Goal: Task Accomplishment & Management: Complete application form

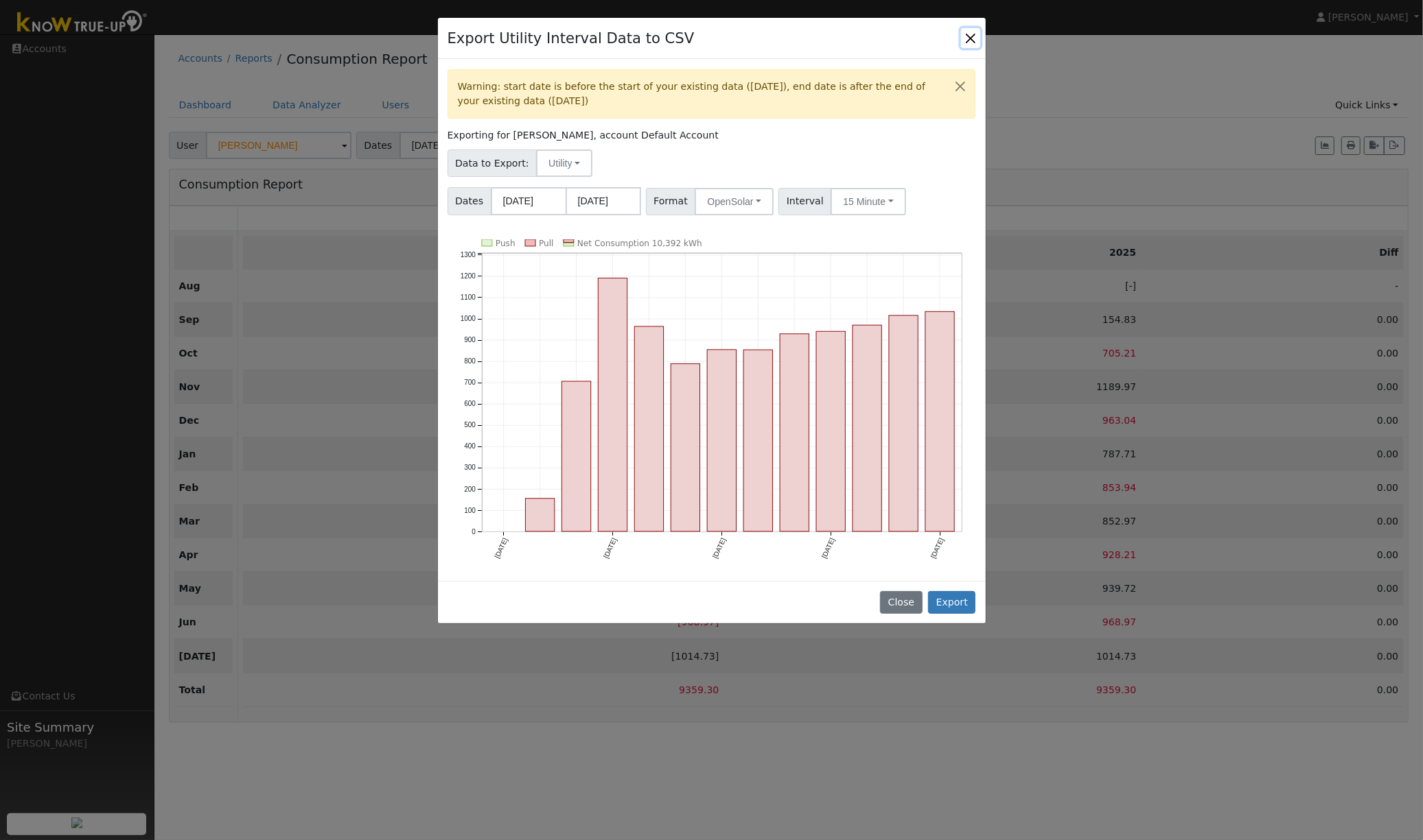
click at [973, 38] on button "Close" at bounding box center [971, 38] width 20 height 20
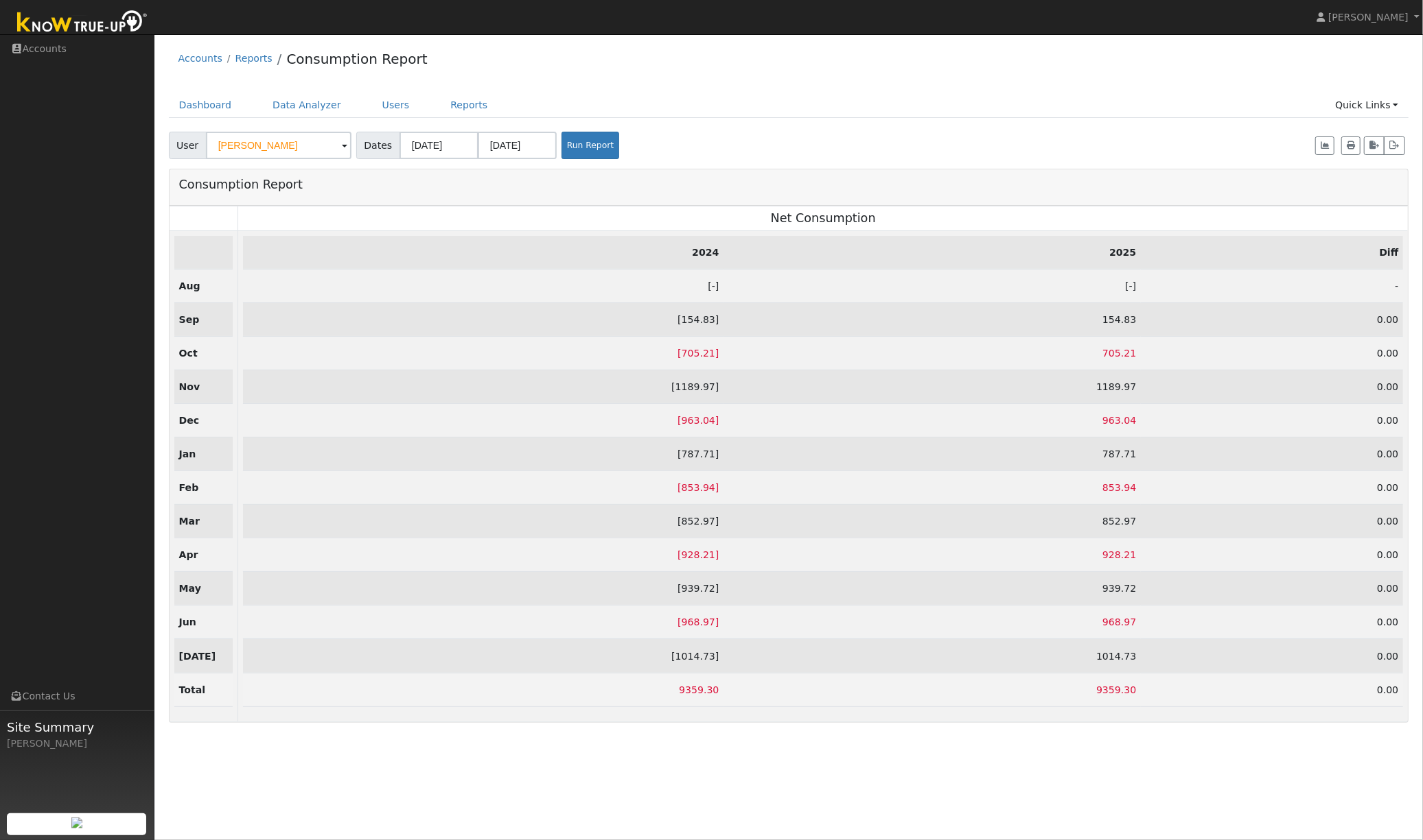
click at [611, 76] on div "Accounts Reports Consumption Report" at bounding box center [789, 61] width 1240 height 42
click at [387, 104] on link "Users" at bounding box center [396, 105] width 48 height 25
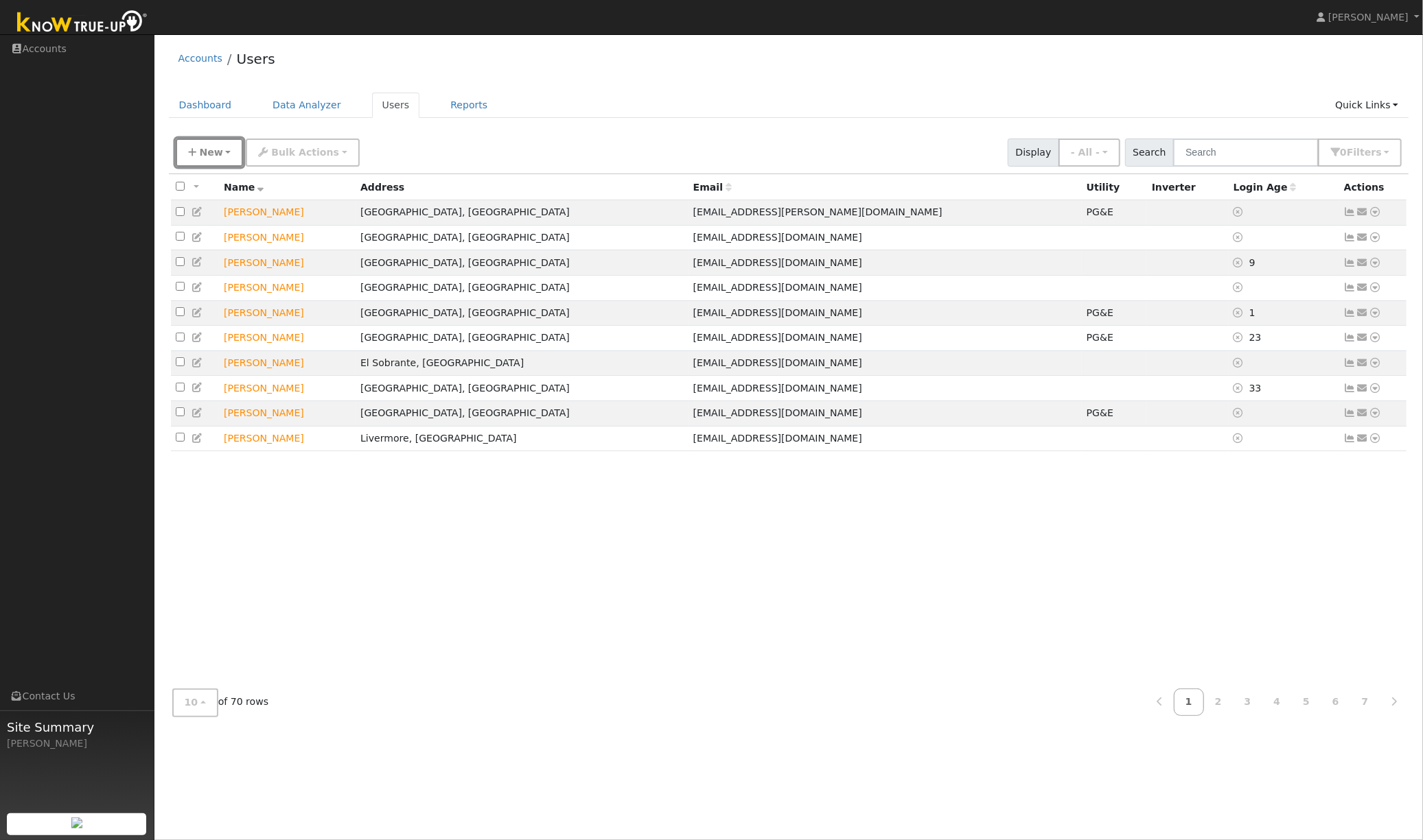
click at [199, 154] on span "New" at bounding box center [211, 152] width 24 height 11
click at [218, 202] on link "Quick Connect" at bounding box center [233, 202] width 114 height 20
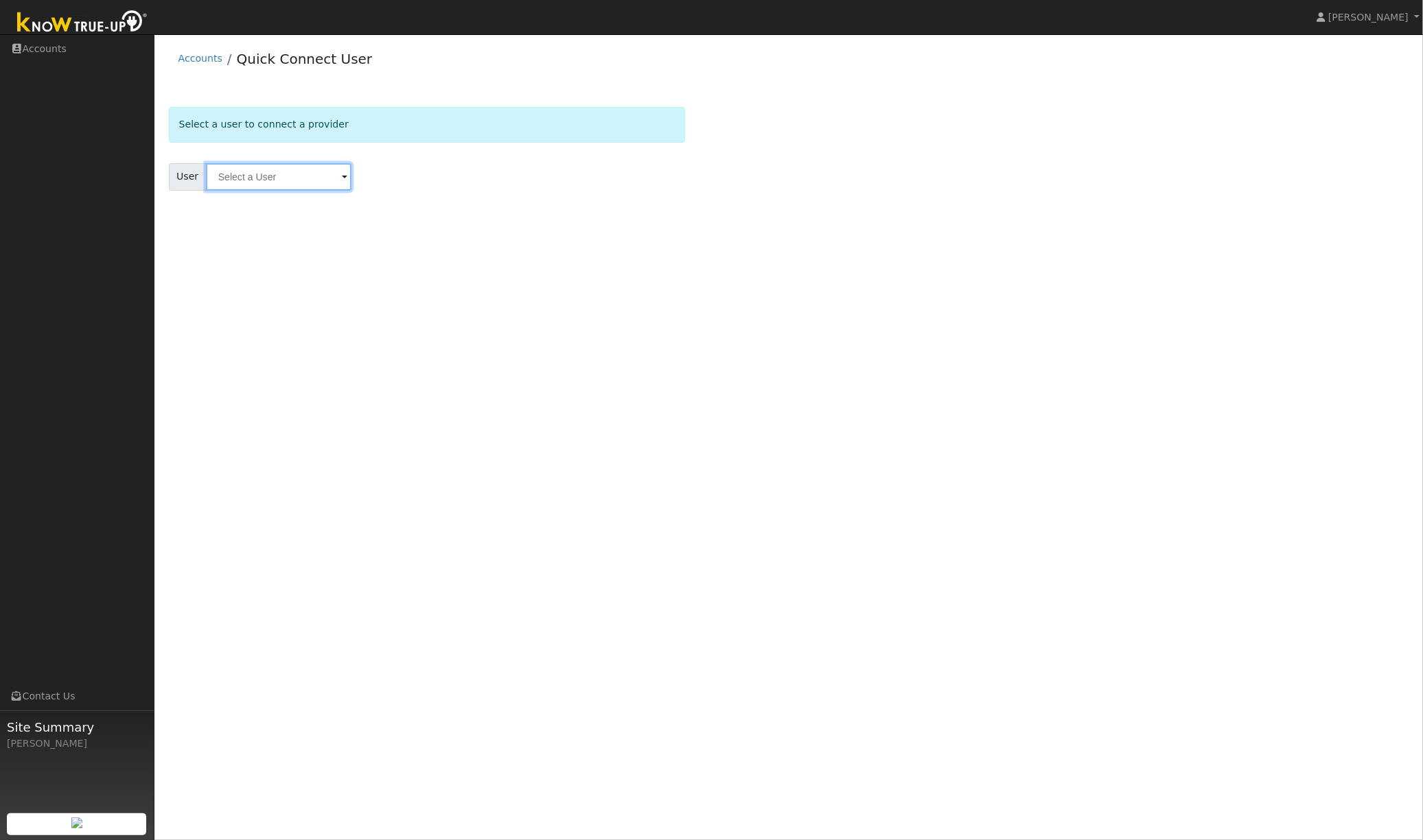
click at [253, 179] on input "text" at bounding box center [278, 177] width 145 height 28
click at [211, 56] on link "Accounts" at bounding box center [201, 58] width 44 height 11
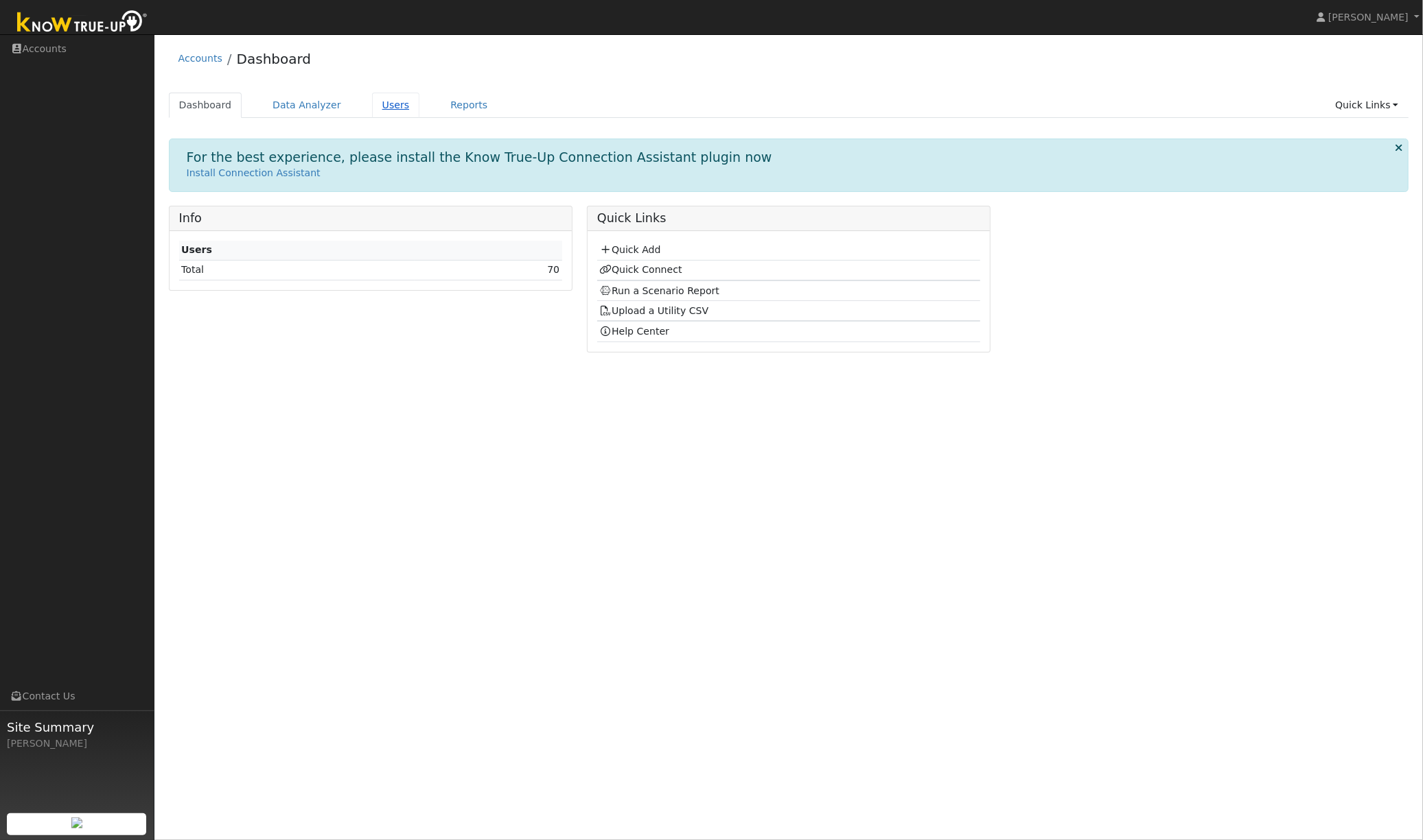
click at [374, 104] on link "Users" at bounding box center [396, 105] width 48 height 25
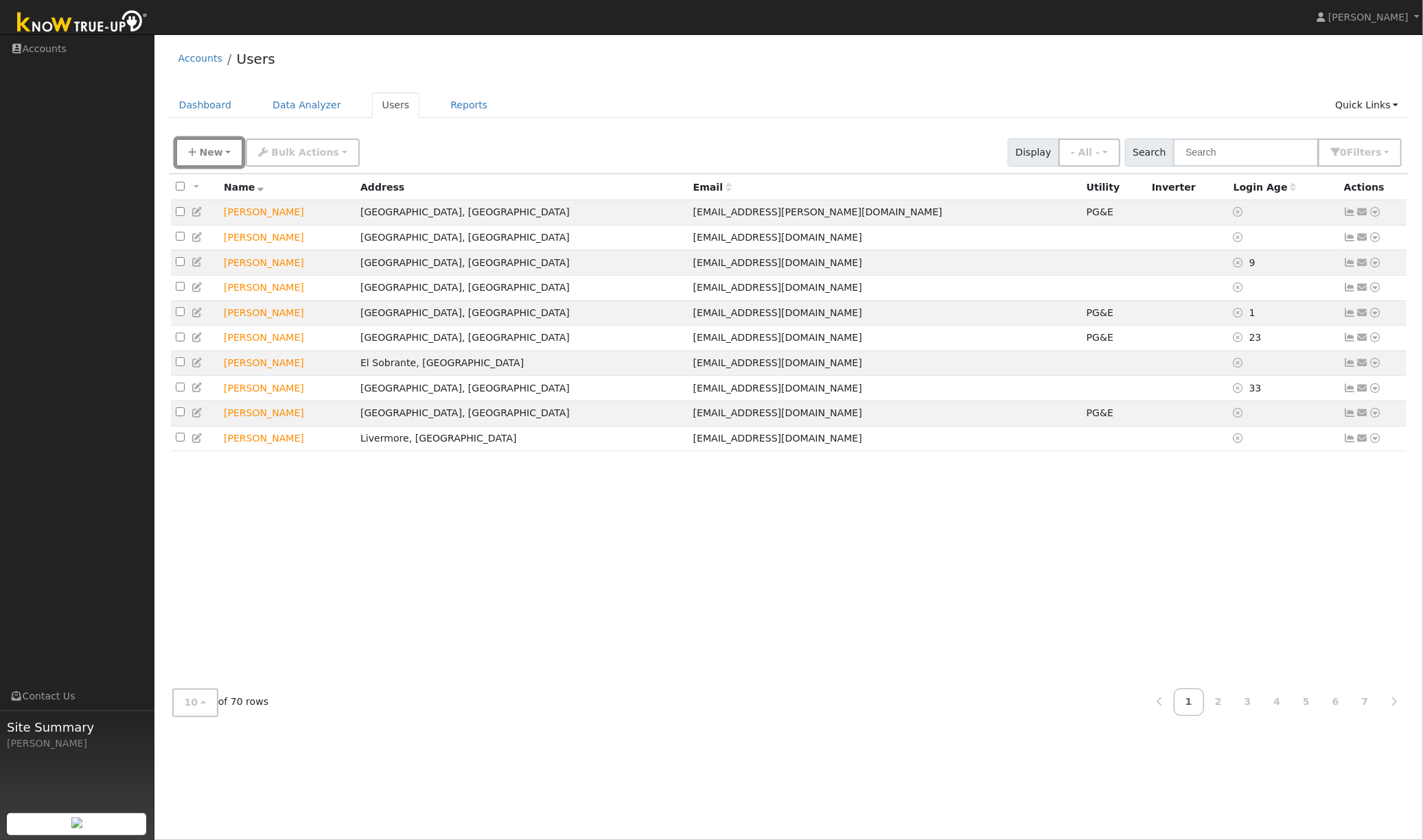
click at [202, 150] on span "New" at bounding box center [211, 152] width 24 height 11
click at [227, 184] on link "Quick Add" at bounding box center [233, 182] width 114 height 20
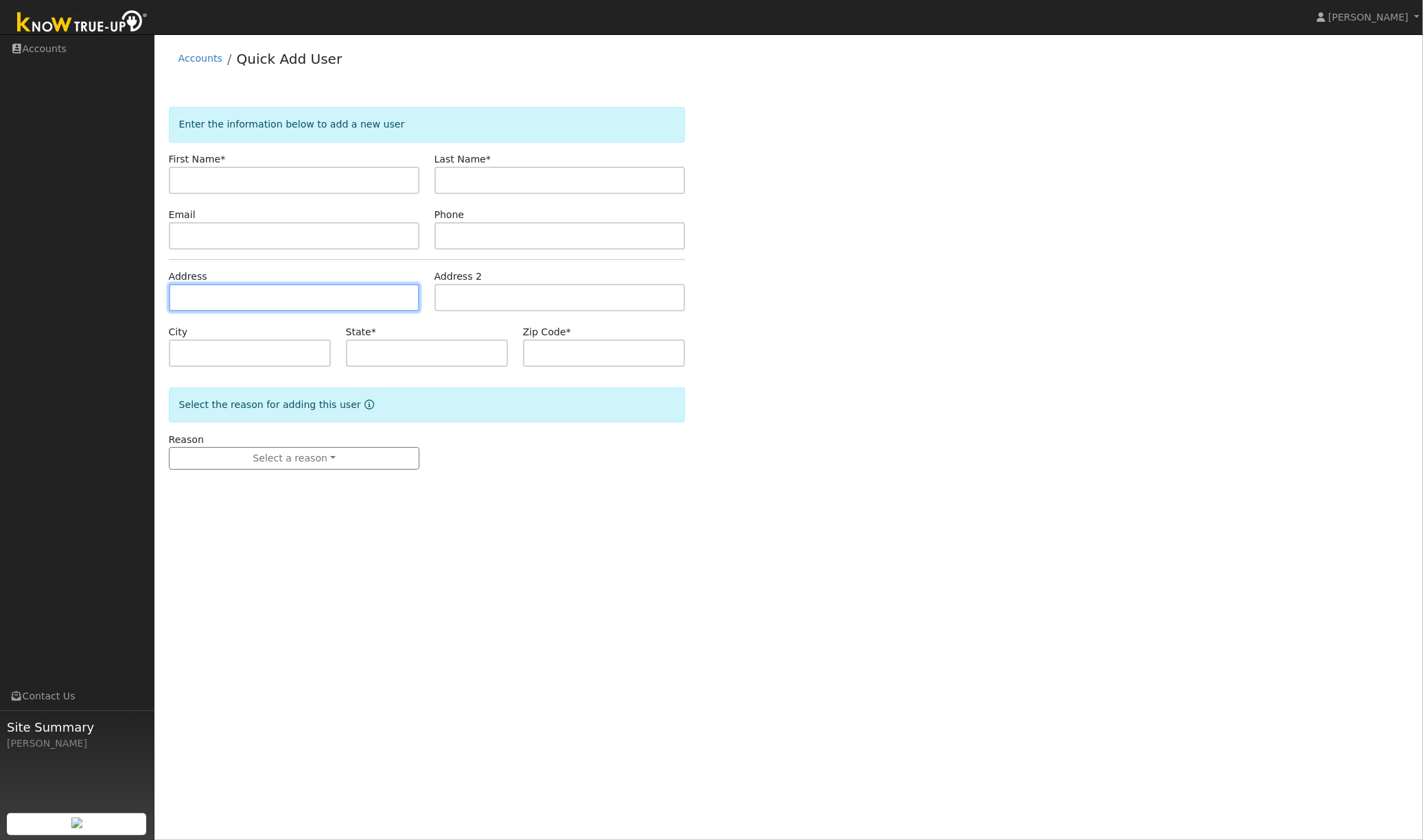
click at [197, 291] on input "text" at bounding box center [295, 298] width 251 height 28
paste input "[STREET_ADDRESS][PERSON_NAME]"
type input "[STREET_ADDRESS][PERSON_NAME]"
type input "Alamo"
type input "CA"
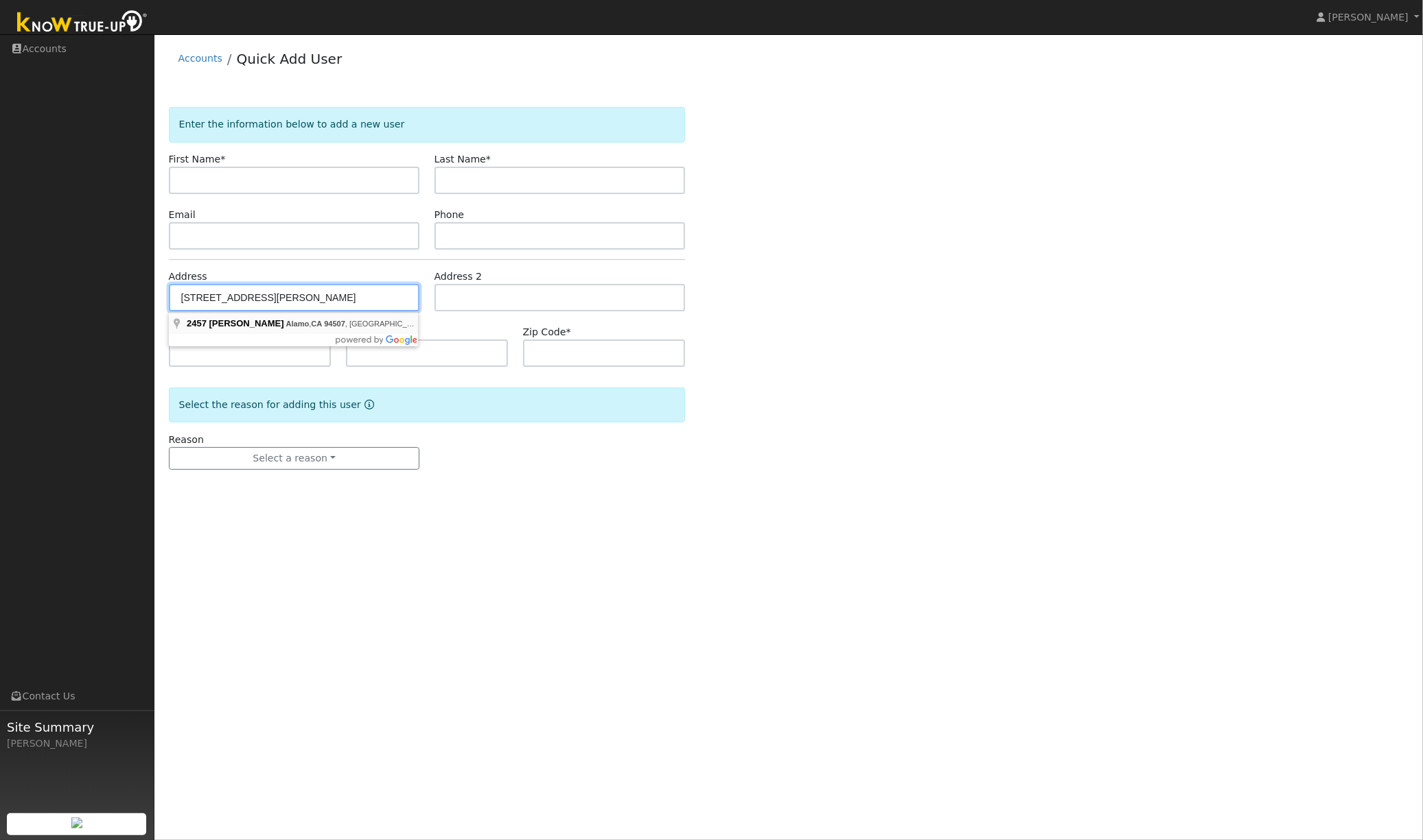
type input "94507"
click at [827, 374] on div "Enter the information below to add a new user First Name * Last Name * Email Ph…" at bounding box center [789, 302] width 1240 height 391
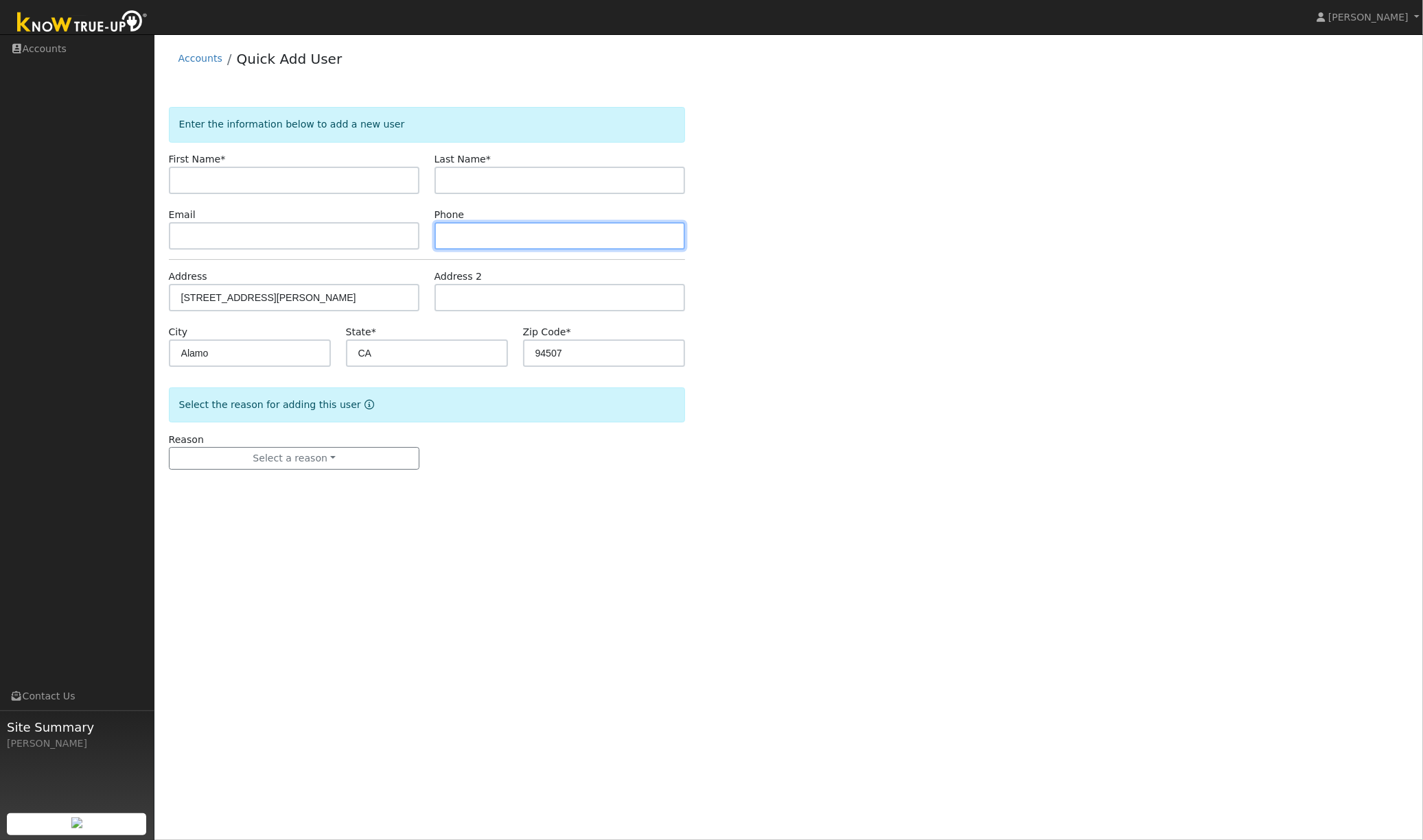
click at [451, 228] on input "text" at bounding box center [560, 237] width 251 height 28
paste input "[PHONE_NUMBER]"
type input "[PHONE_NUMBER]"
click at [205, 235] on input "text" at bounding box center [295, 237] width 251 height 28
paste input "m@[DOMAIN_NAME]"
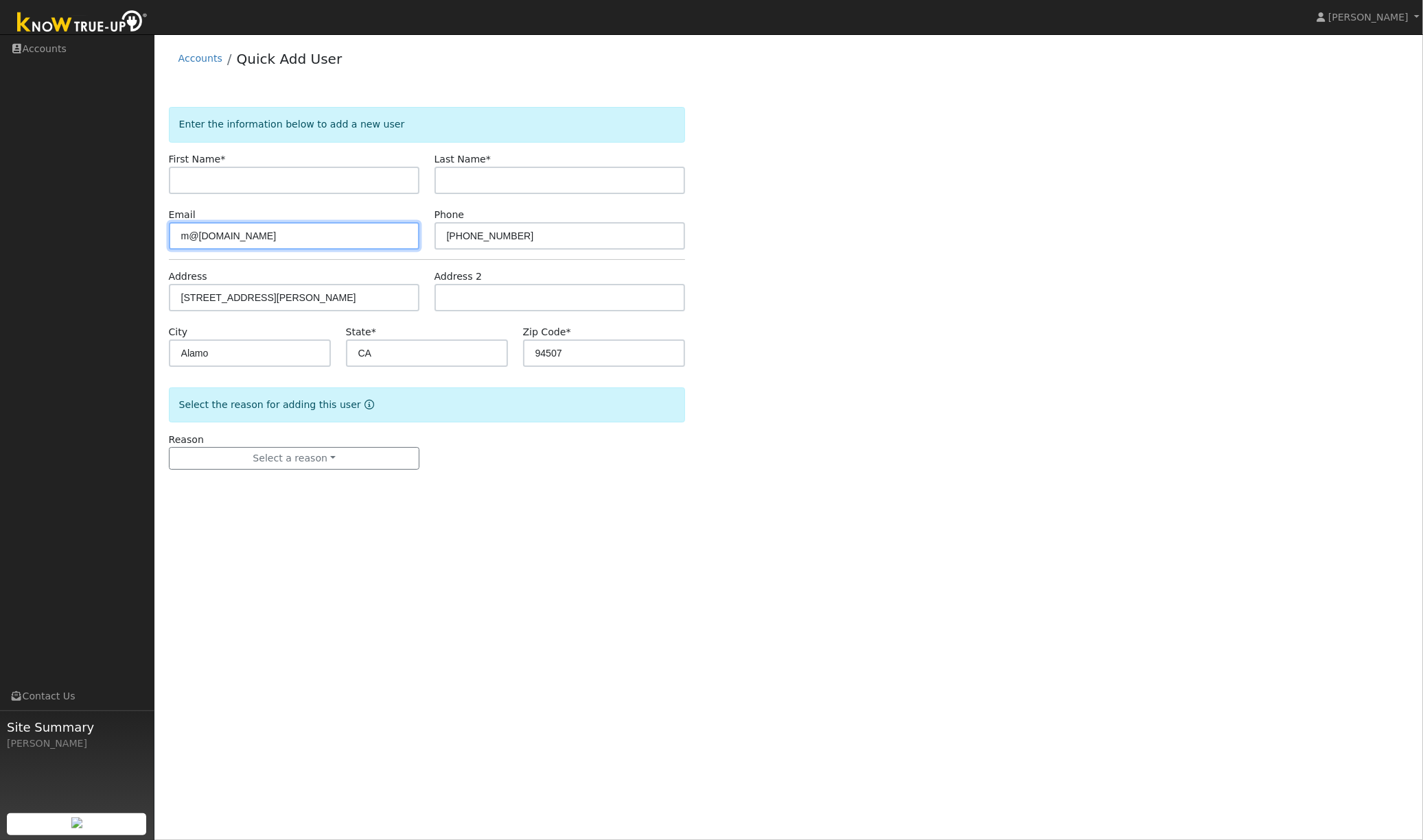
type input "m@[DOMAIN_NAME]"
click at [197, 181] on input "text" at bounding box center [295, 180] width 251 height 28
paste input "[PERSON_NAME]"
type input "[PERSON_NAME]"
click at [499, 176] on input "text" at bounding box center [560, 180] width 251 height 28
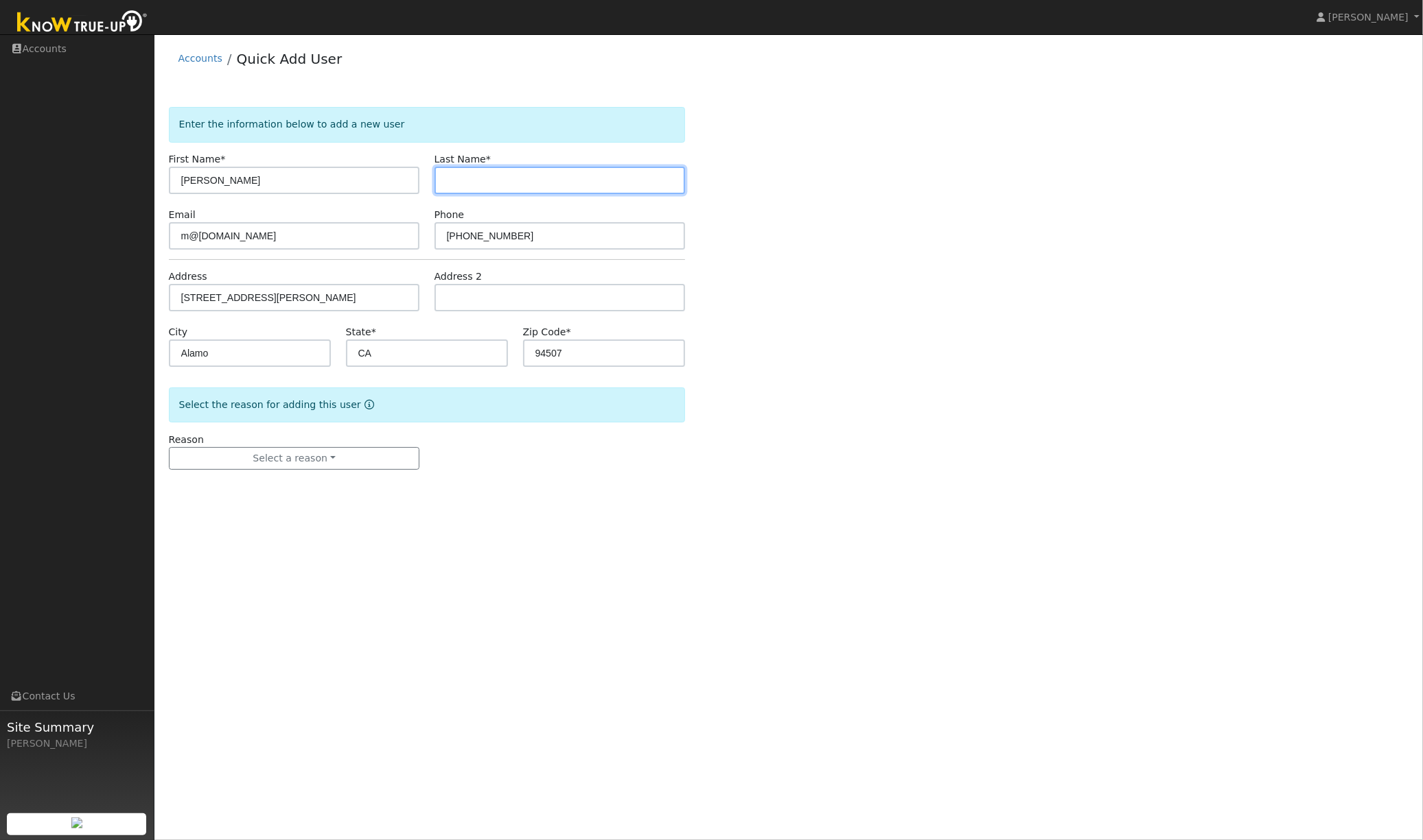
paste input "[PERSON_NAME]"
click at [488, 183] on input "[PERSON_NAME]" at bounding box center [560, 180] width 251 height 28
type input "[PERSON_NAME]"
click at [348, 182] on input "[PERSON_NAME]" at bounding box center [295, 180] width 251 height 28
type input "[PERSON_NAME]"
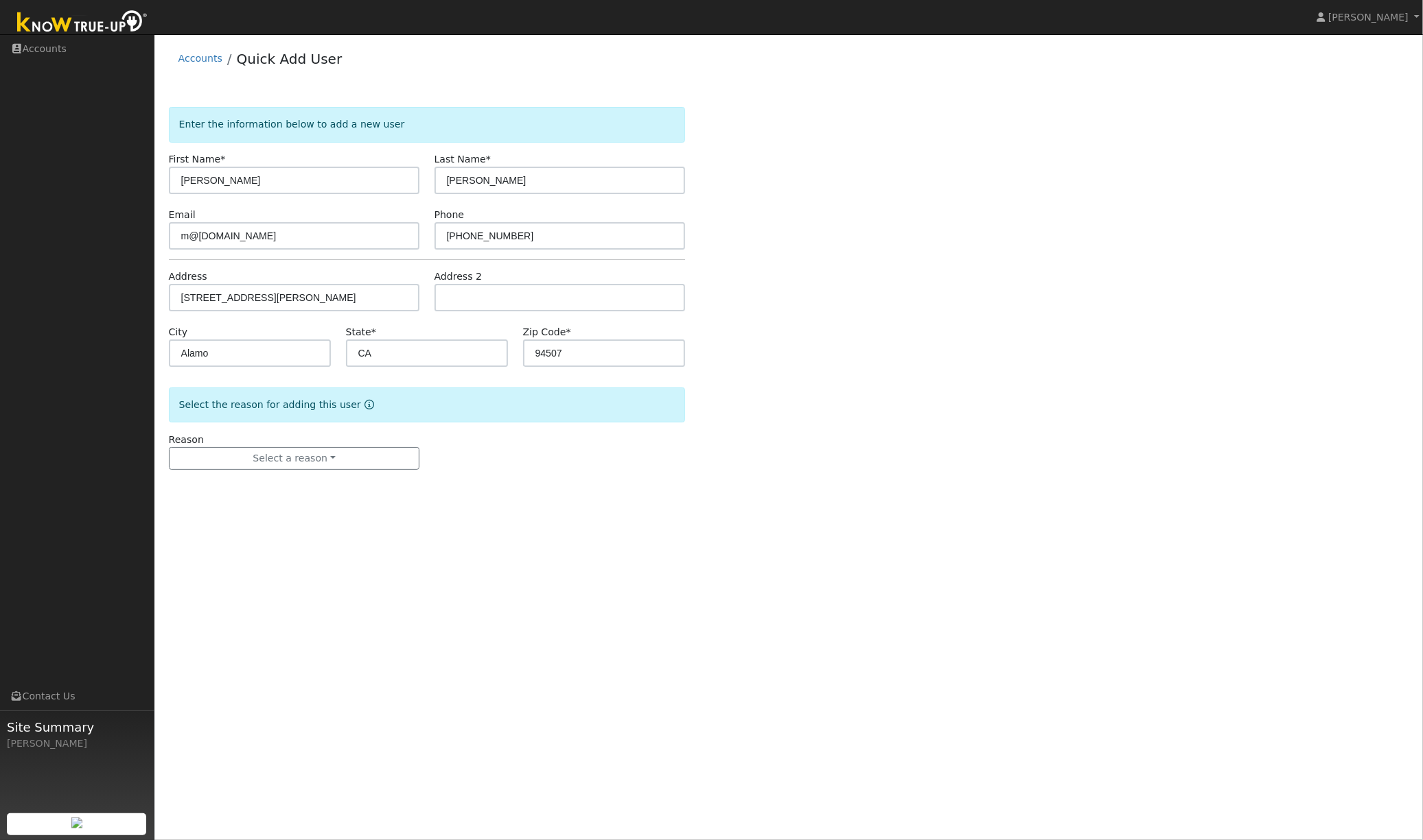
click at [543, 540] on div "User Profile First name Last name Email Email Notifications No Emails No Emails…" at bounding box center [788, 437] width 1268 height 806
click at [307, 463] on button "Select a reason" at bounding box center [295, 458] width 251 height 24
click at [224, 491] on link "New lead" at bounding box center [246, 487] width 152 height 20
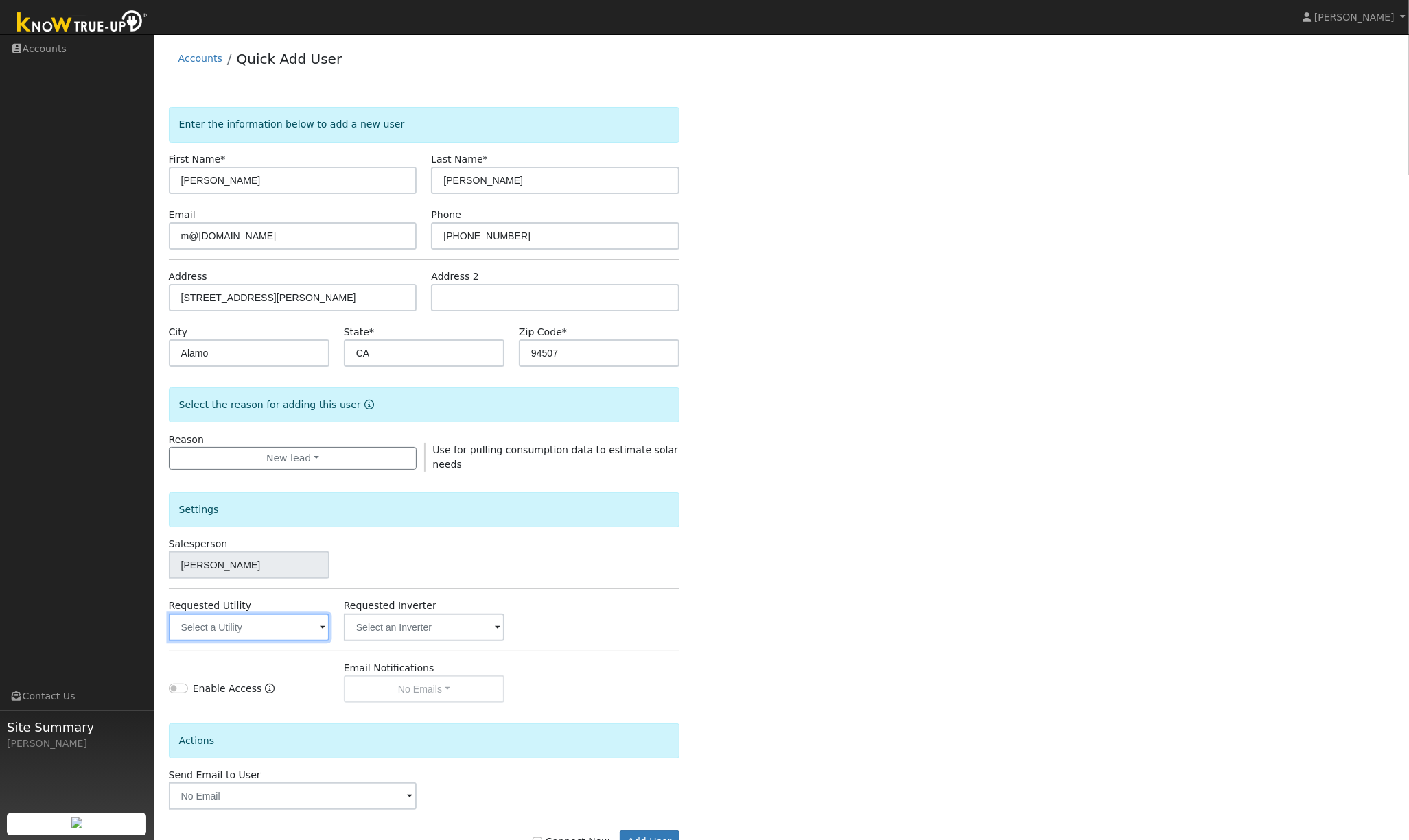
click at [259, 629] on input "text" at bounding box center [249, 628] width 161 height 28
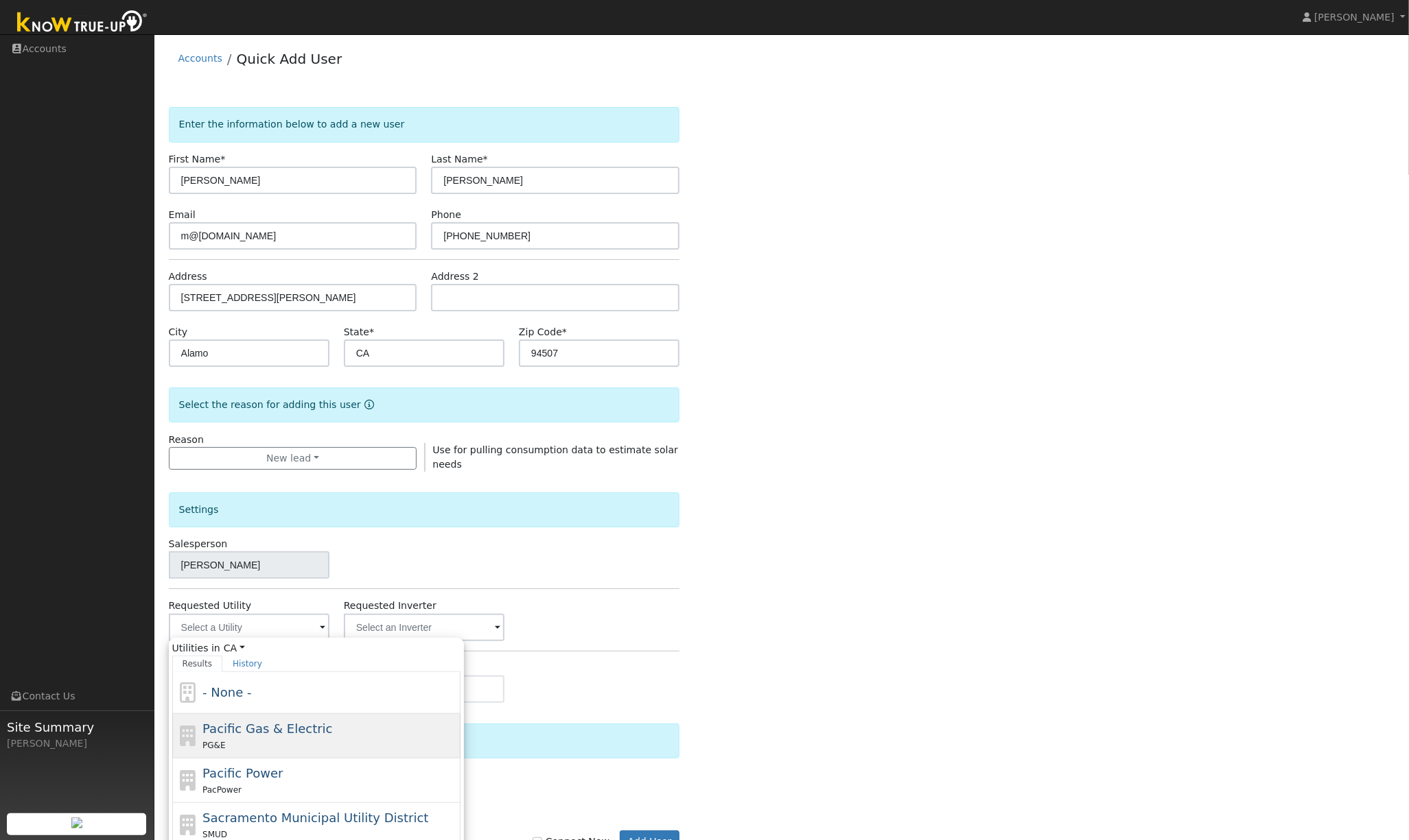
click at [274, 731] on span "Pacific Gas & Electric" at bounding box center [267, 729] width 130 height 15
type input "Pacific Gas & Electric"
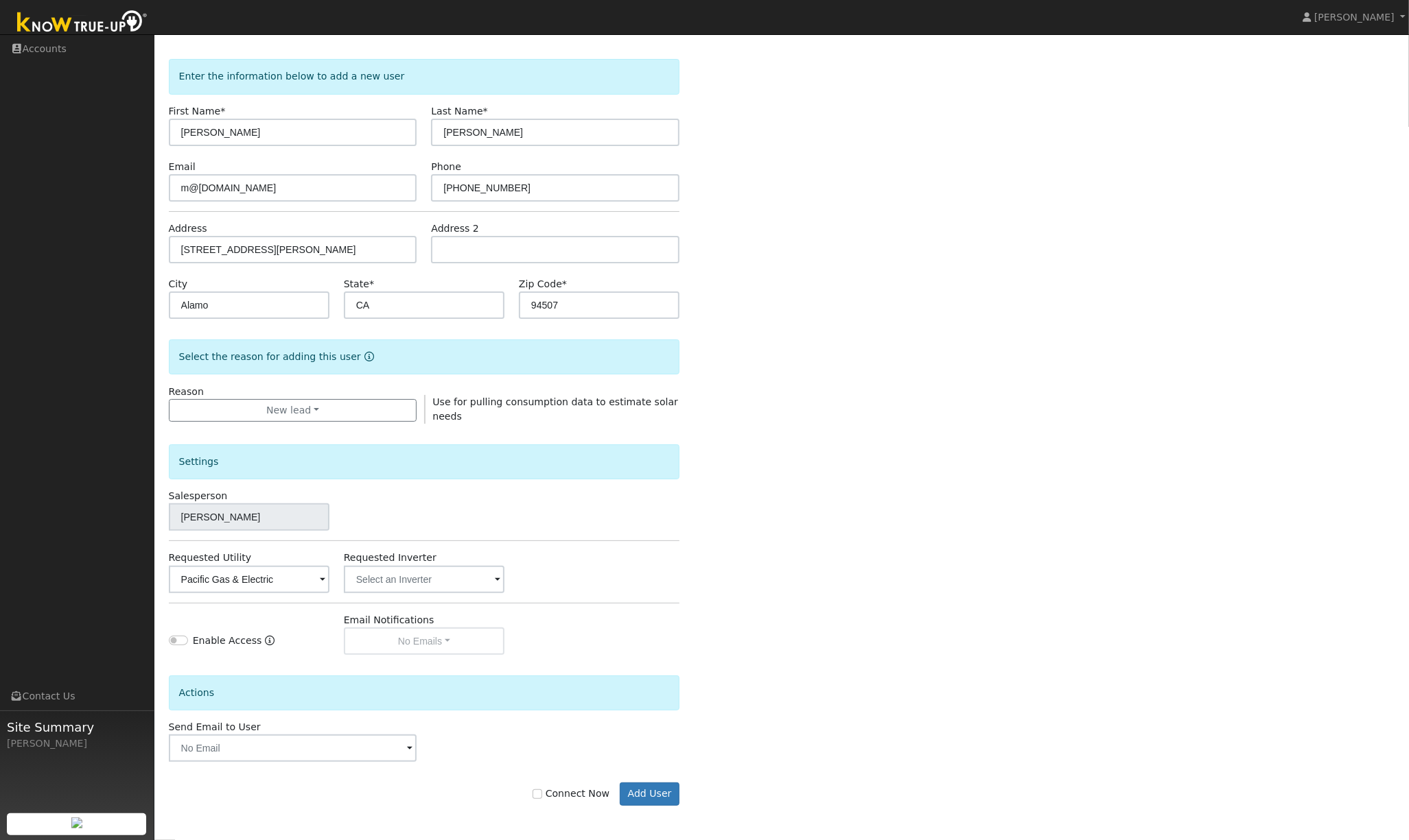
scroll to position [50, 0]
click at [397, 748] on input "text" at bounding box center [293, 749] width 248 height 28
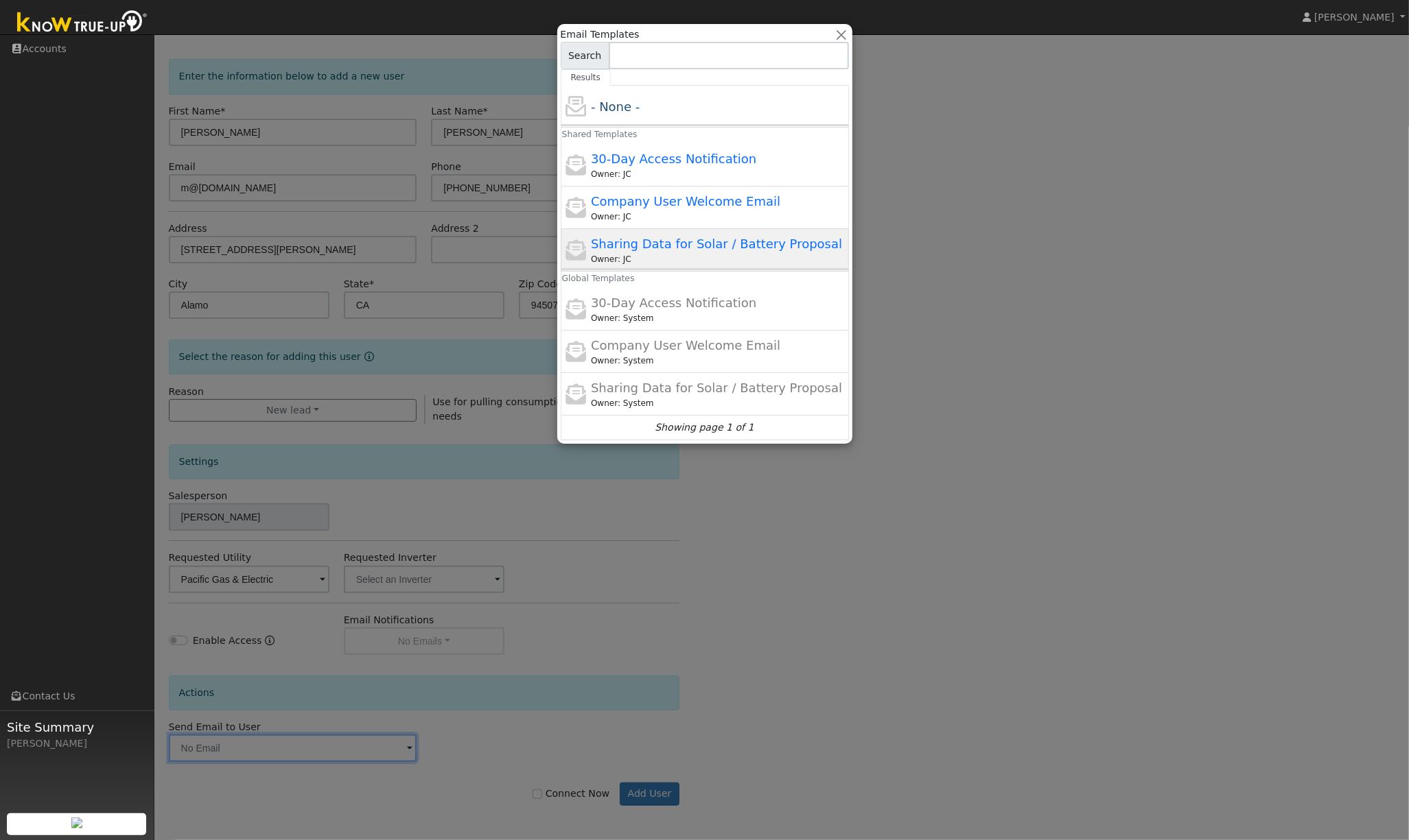
click at [677, 247] on span "Sharing Data for Solar / Battery Proposal" at bounding box center [716, 244] width 251 height 15
type input "Sharing Data for Solar / Battery Proposal"
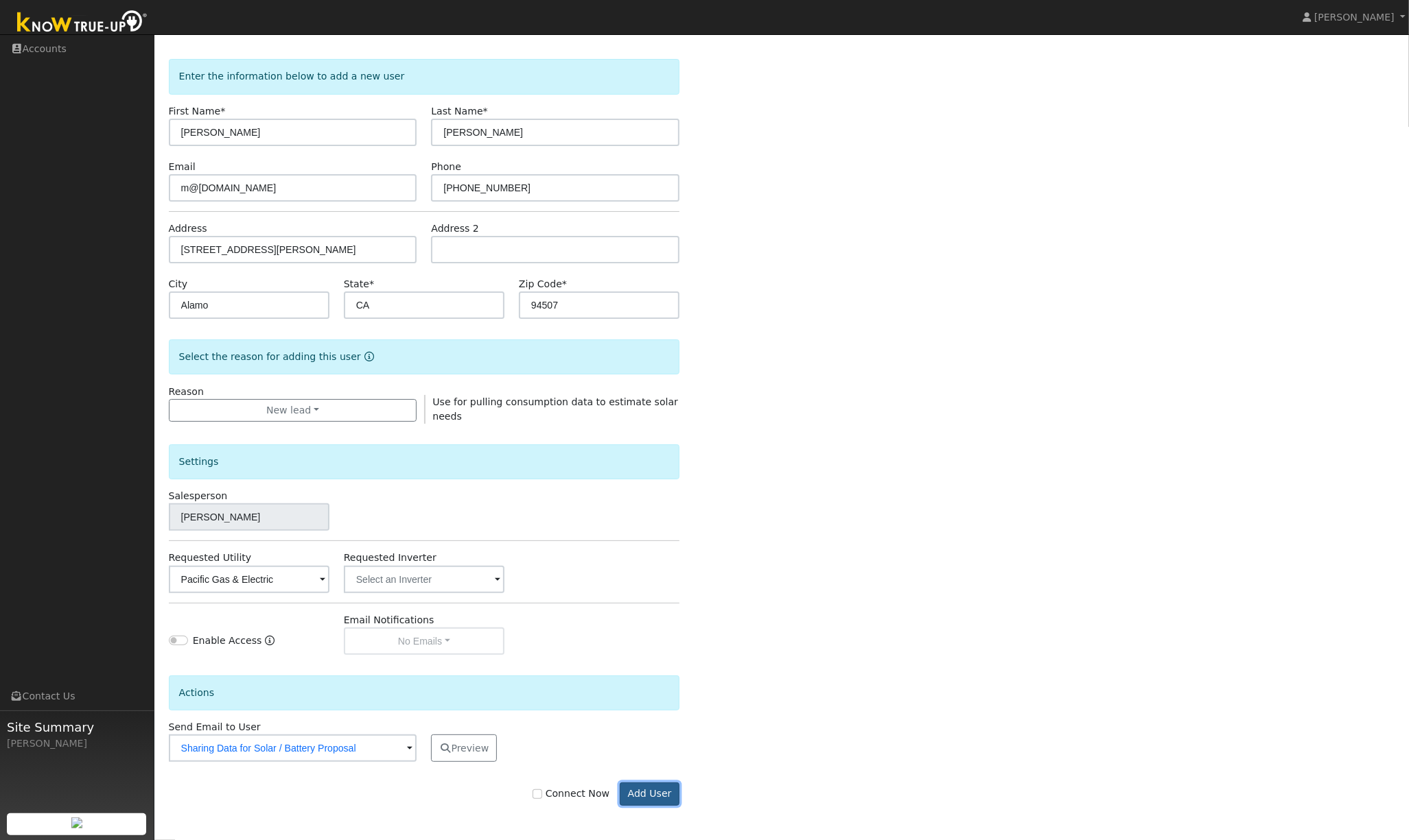
click at [647, 795] on button "Add User" at bounding box center [649, 794] width 60 height 24
